Goal: Check status: Check status

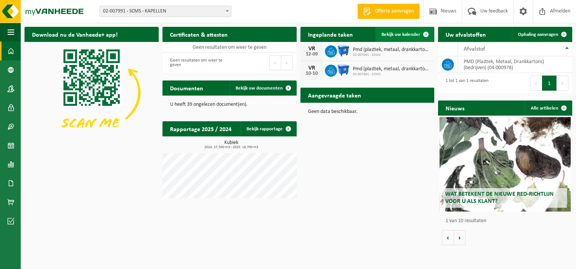
click at [410, 34] on span "Bekijk uw kalender" at bounding box center [401, 34] width 39 height 5
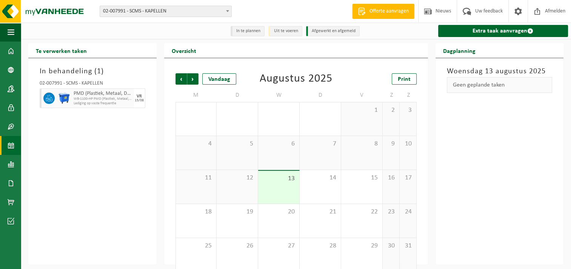
scroll to position [11, 0]
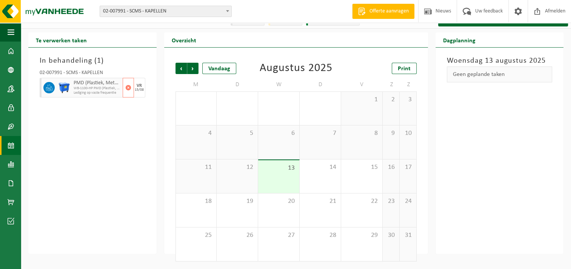
click at [59, 89] on img at bounding box center [63, 87] width 11 height 11
click at [83, 86] on span "WB-1100-HP PMD (Plastiek, Metaal, Drankkartons) (bedrijven)" at bounding box center [97, 88] width 47 height 5
click at [228, 10] on b at bounding box center [227, 11] width 3 height 2
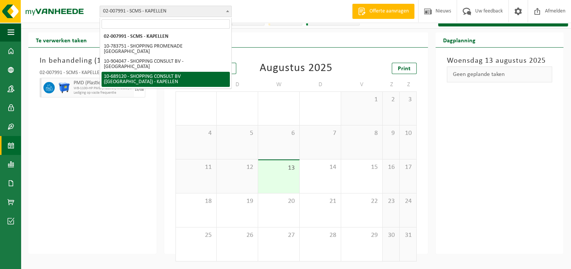
select select "121596"
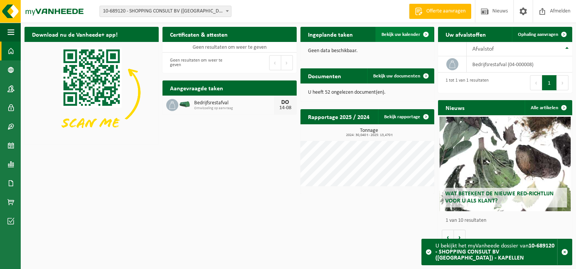
click at [398, 36] on span "Bekijk uw kalender" at bounding box center [401, 34] width 39 height 5
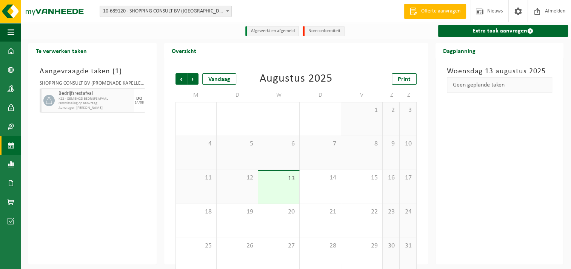
scroll to position [11, 0]
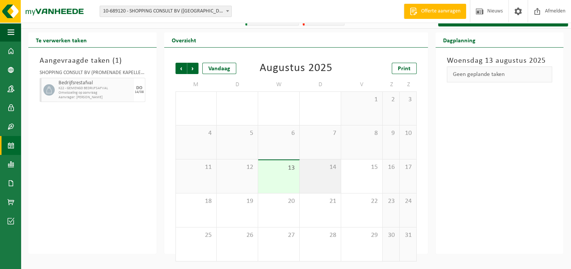
click at [320, 173] on div "14" at bounding box center [319, 176] width 41 height 34
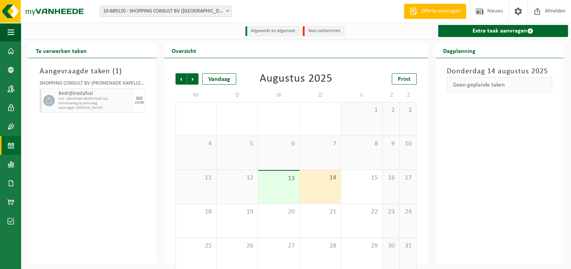
click at [265, 35] on li "Afgewerkt en afgemeld" at bounding box center [272, 31] width 54 height 10
click at [266, 32] on li "Afgewerkt en afgemeld" at bounding box center [272, 31] width 54 height 10
click at [500, 172] on div "Donderdag 14 augustus 2025 Geen geplande taken" at bounding box center [499, 161] width 128 height 206
click at [327, 180] on span "14" at bounding box center [320, 177] width 34 height 8
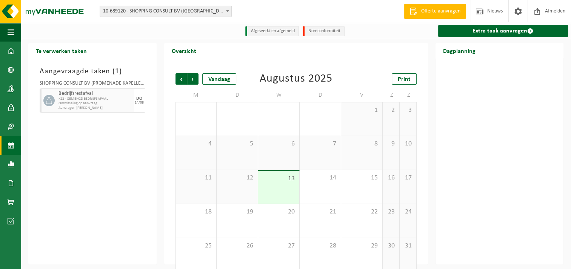
click at [324, 144] on span "7" at bounding box center [320, 144] width 34 height 8
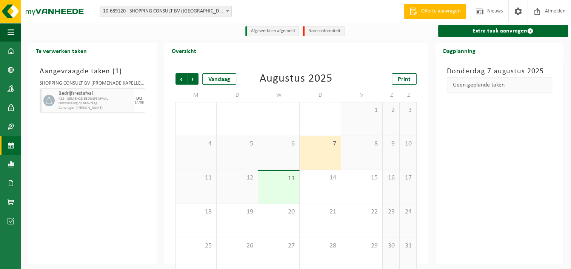
click at [237, 176] on span "12" at bounding box center [237, 177] width 34 height 8
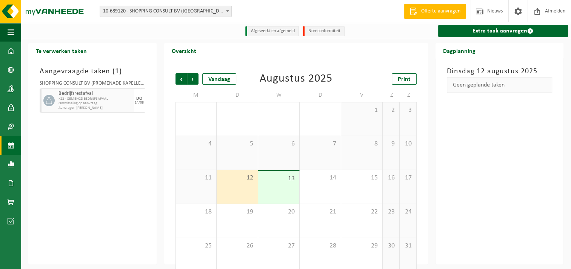
click at [291, 185] on div "13" at bounding box center [278, 186] width 41 height 33
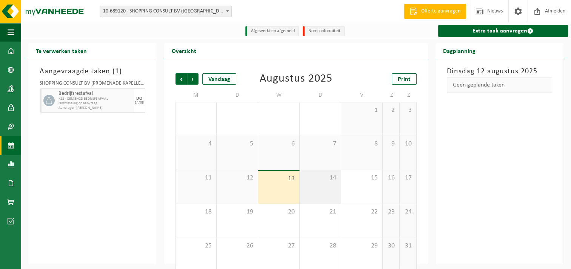
click at [329, 184] on div "14" at bounding box center [319, 187] width 41 height 34
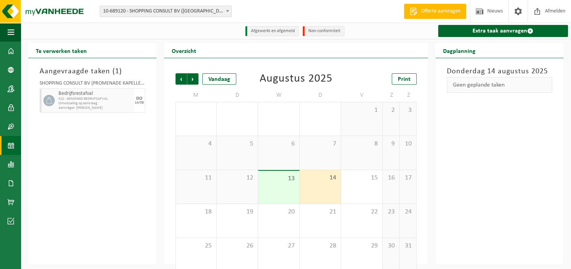
click at [229, 11] on b at bounding box center [227, 11] width 3 height 2
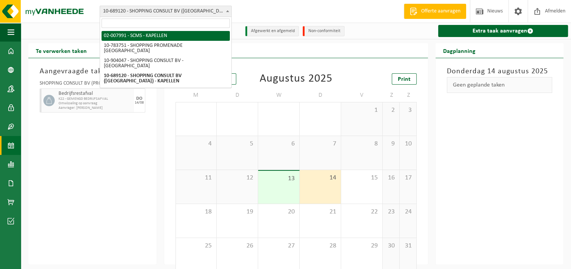
select select "9478"
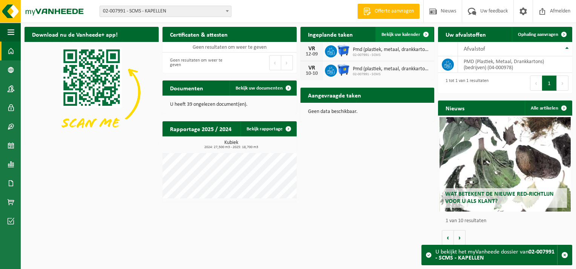
click at [399, 33] on span "Bekijk uw kalender" at bounding box center [401, 34] width 39 height 5
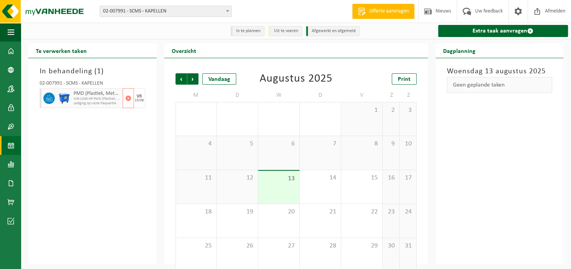
click at [49, 99] on icon at bounding box center [49, 98] width 7 height 7
